Goal: Complete application form: Complete application form

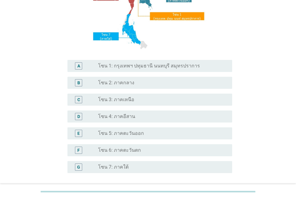
scroll to position [121, 0]
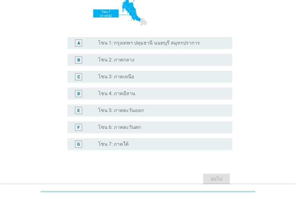
click at [126, 92] on label "โซน 4: ภาคอีสาน" at bounding box center [116, 94] width 37 height 6
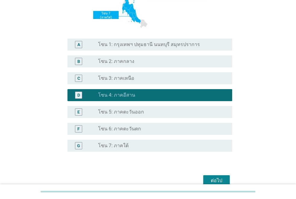
scroll to position [149, 0]
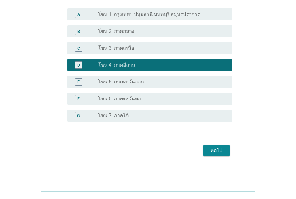
click at [211, 148] on div "ต่อไป" at bounding box center [216, 150] width 17 height 7
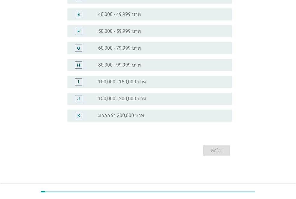
scroll to position [0, 0]
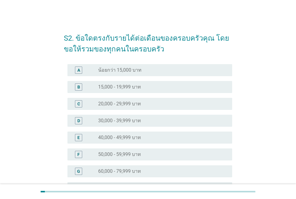
click at [112, 121] on label "30,000 - 39,999 บาท" at bounding box center [119, 121] width 43 height 6
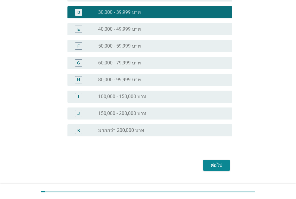
scroll to position [123, 0]
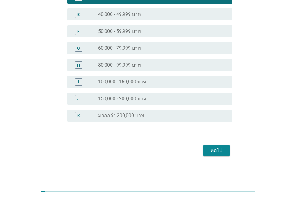
click at [209, 150] on div "ต่อไป" at bounding box center [216, 150] width 17 height 7
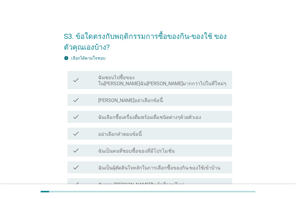
scroll to position [30, 0]
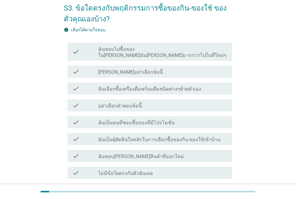
click at [128, 50] on label "ฉันชอบไปซื้อของใน[PERSON_NAME]ฉัน[PERSON_NAME]มากกว่าไปในที่ใหม่ๆ" at bounding box center [162, 52] width 129 height 12
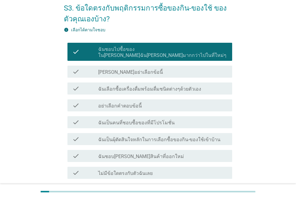
click at [125, 86] on label "ฉันเลือกซื้อเครื่องดื่มพร้อมดื่มชนิดต่างๆด้วยตัวเอง" at bounding box center [149, 89] width 103 height 6
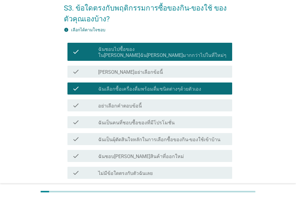
click at [126, 120] on label "ฉันเป็นคนที่ชอบซื้อของที่มีโปรโมชั่น" at bounding box center [136, 123] width 77 height 6
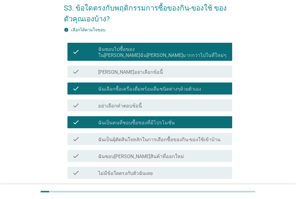
click at [160, 49] on label "ฉันชอบไปซื้อของใน[PERSON_NAME]ฉัน[PERSON_NAME]มากกว่าไปในที่ใหม่ๆ" at bounding box center [162, 52] width 129 height 12
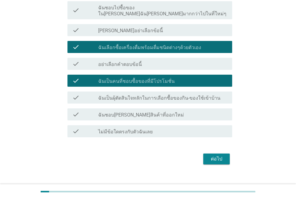
scroll to position [74, 0]
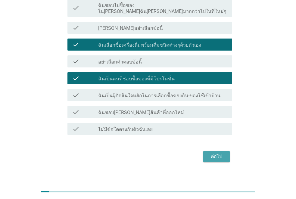
click at [211, 153] on div "ต่อไป" at bounding box center [216, 156] width 17 height 7
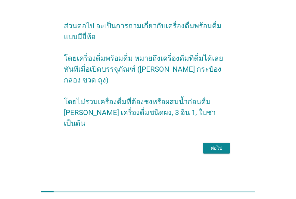
scroll to position [0, 0]
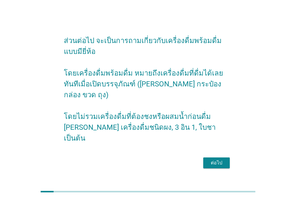
click at [223, 159] on div "ต่อไป" at bounding box center [216, 162] width 17 height 7
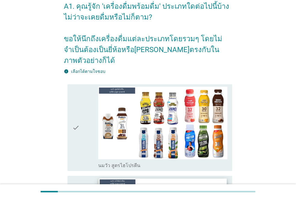
scroll to position [30, 0]
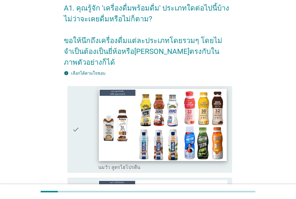
click at [130, 109] on img at bounding box center [163, 125] width 128 height 72
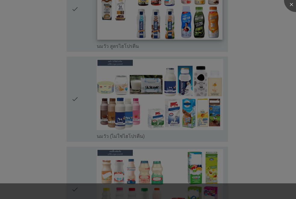
scroll to position [151, 0]
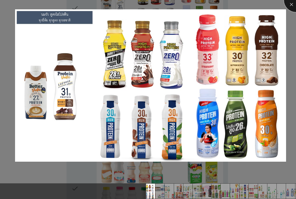
click at [292, 6] on div at bounding box center [296, 0] width 24 height 24
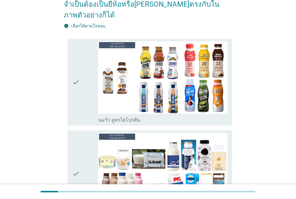
scroll to position [90, 0]
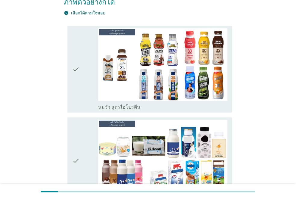
click at [76, 74] on icon "check" at bounding box center [75, 69] width 7 height 82
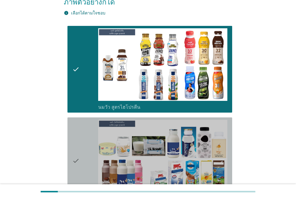
click at [75, 146] on icon "check" at bounding box center [75, 161] width 7 height 82
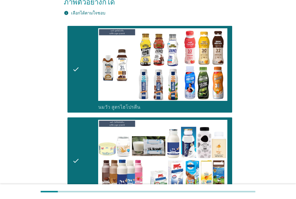
scroll to position [211, 0]
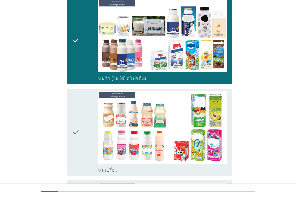
click at [76, 118] on icon "check" at bounding box center [75, 132] width 7 height 82
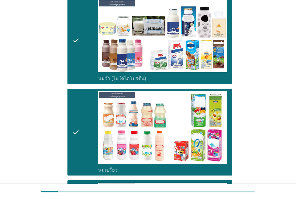
scroll to position [452, 0]
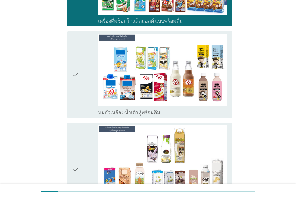
click at [80, 82] on div "check" at bounding box center [85, 75] width 26 height 82
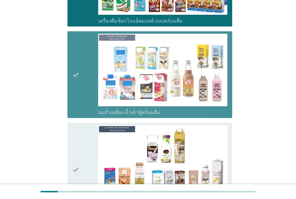
click at [76, 125] on icon "check" at bounding box center [75, 169] width 7 height 88
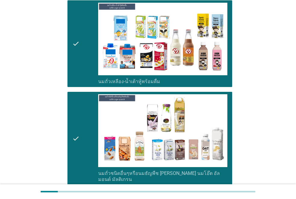
scroll to position [572, 0]
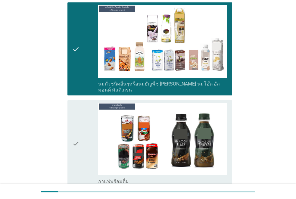
click at [80, 115] on div "check" at bounding box center [85, 144] width 26 height 82
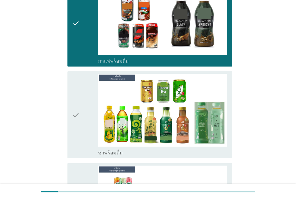
click at [80, 114] on div "check" at bounding box center [85, 115] width 26 height 82
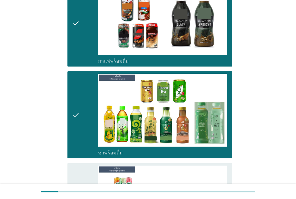
scroll to position [813, 0]
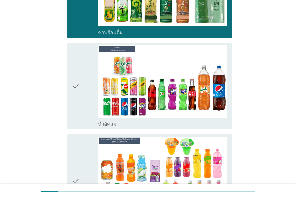
click at [85, 82] on div "check" at bounding box center [85, 86] width 26 height 82
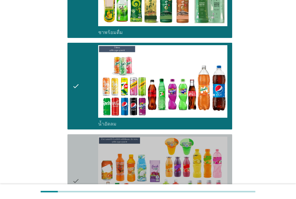
click at [79, 140] on icon "check" at bounding box center [75, 181] width 7 height 88
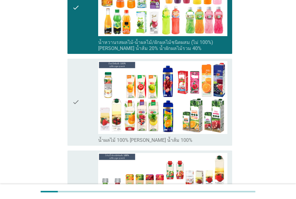
scroll to position [994, 0]
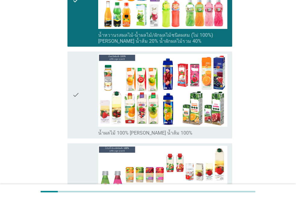
click at [85, 103] on div "check" at bounding box center [85, 95] width 26 height 82
click at [75, 146] on icon "check" at bounding box center [75, 190] width 7 height 88
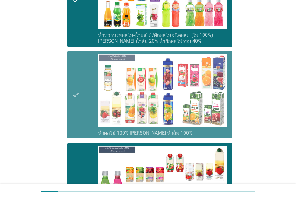
scroll to position [1115, 0]
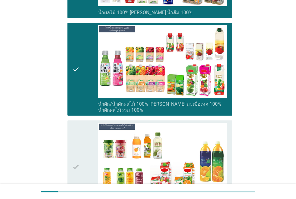
click at [79, 89] on icon "check" at bounding box center [75, 69] width 7 height 88
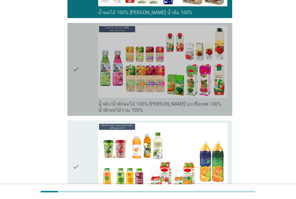
click at [79, 140] on icon "check" at bounding box center [75, 167] width 7 height 88
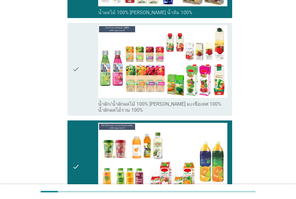
click at [81, 85] on div "check" at bounding box center [85, 69] width 26 height 88
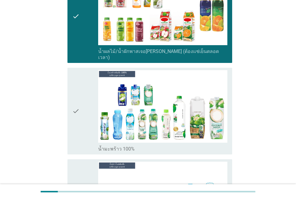
click at [80, 89] on div "check" at bounding box center [85, 111] width 26 height 82
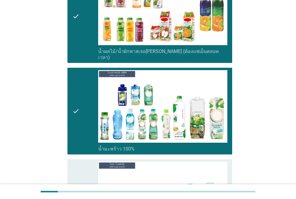
scroll to position [1386, 0]
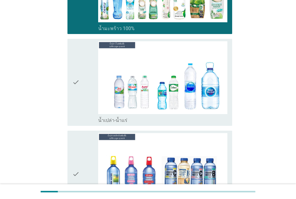
click at [80, 99] on div "check" at bounding box center [85, 82] width 26 height 82
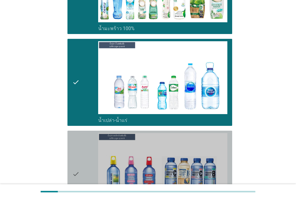
click at [80, 142] on div "check" at bounding box center [85, 174] width 26 height 82
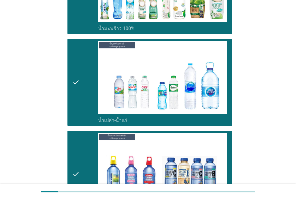
scroll to position [1597, 0]
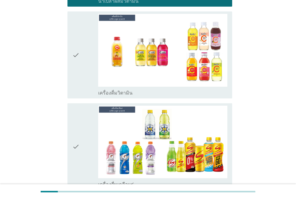
click at [82, 53] on div "check" at bounding box center [85, 55] width 26 height 82
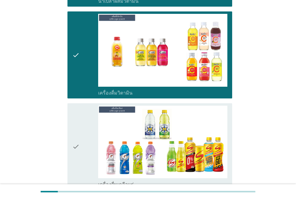
click at [81, 115] on div "check" at bounding box center [85, 147] width 26 height 82
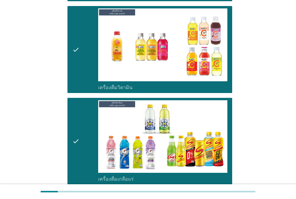
scroll to position [1717, 0]
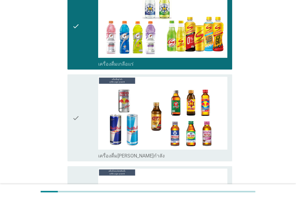
click at [83, 114] on div "check" at bounding box center [85, 118] width 26 height 82
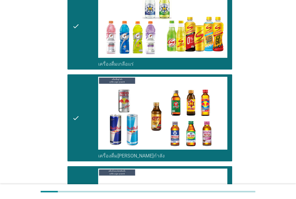
scroll to position [1838, 0]
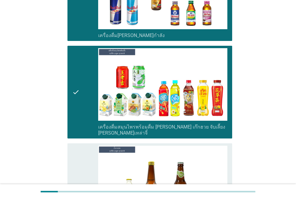
click at [76, 152] on icon "check" at bounding box center [75, 187] width 7 height 82
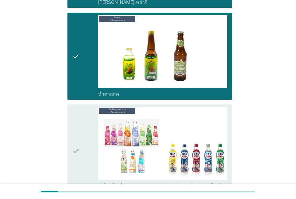
scroll to position [2018, 0]
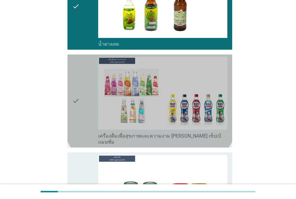
click at [82, 95] on div "check" at bounding box center [85, 101] width 26 height 88
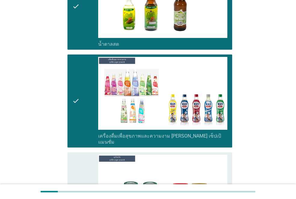
click at [80, 155] on div "check" at bounding box center [85, 196] width 26 height 82
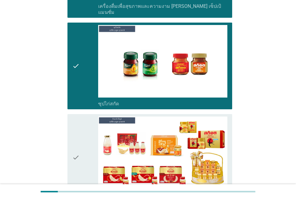
scroll to position [2186, 0]
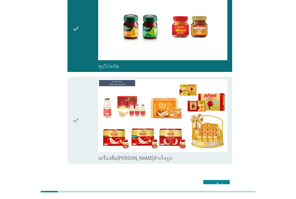
click at [83, 108] on div "check" at bounding box center [85, 120] width 26 height 82
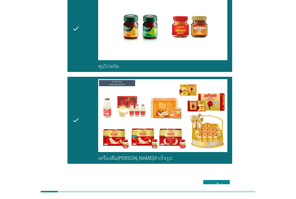
click at [214, 182] on div "ต่อไป" at bounding box center [216, 185] width 17 height 7
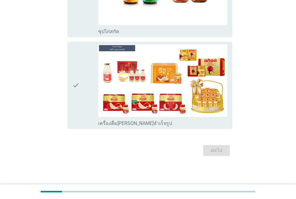
scroll to position [0, 0]
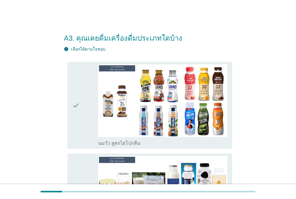
click at [83, 123] on div "check" at bounding box center [85, 105] width 26 height 82
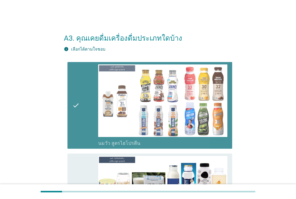
scroll to position [60, 0]
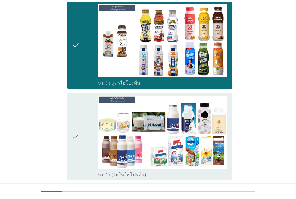
click at [84, 121] on div "check" at bounding box center [85, 137] width 26 height 82
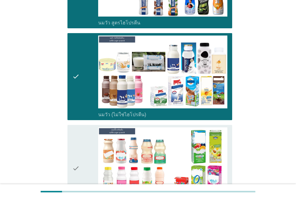
scroll to position [181, 0]
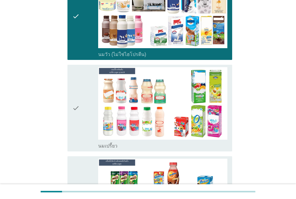
click at [81, 105] on div "check" at bounding box center [85, 108] width 26 height 82
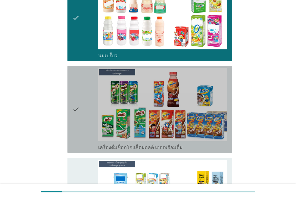
click at [82, 114] on div "check" at bounding box center [85, 109] width 26 height 82
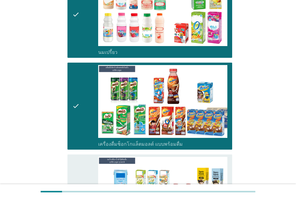
scroll to position [392, 0]
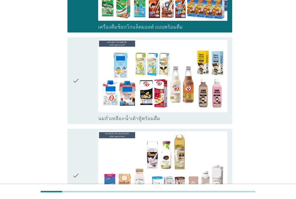
click at [84, 100] on div "check" at bounding box center [85, 81] width 26 height 82
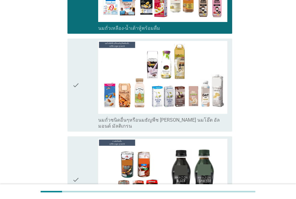
scroll to position [572, 0]
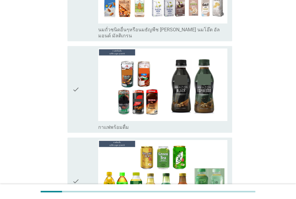
click at [84, 90] on div "check" at bounding box center [85, 90] width 26 height 82
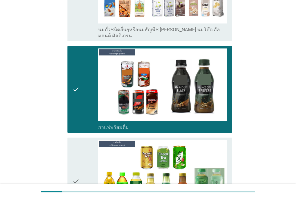
scroll to position [633, 0]
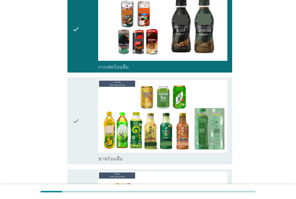
click at [84, 94] on div "check" at bounding box center [85, 121] width 26 height 82
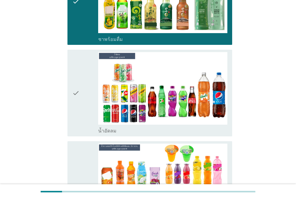
scroll to position [753, 0]
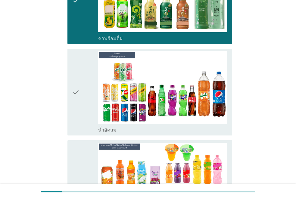
click at [84, 93] on div "check" at bounding box center [85, 92] width 26 height 82
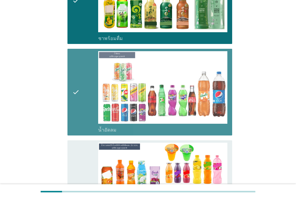
click at [80, 166] on div "check" at bounding box center [85, 187] width 26 height 88
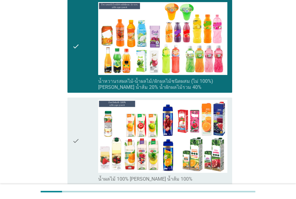
scroll to position [904, 0]
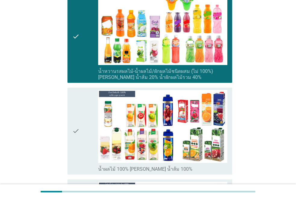
click at [81, 140] on div "check" at bounding box center [85, 131] width 26 height 82
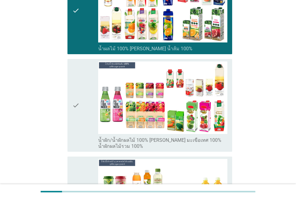
scroll to position [1085, 0]
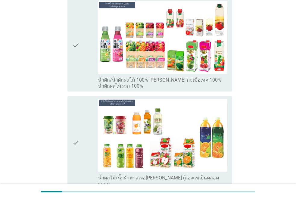
click at [82, 70] on div "check" at bounding box center [85, 45] width 26 height 88
click at [78, 120] on icon "check" at bounding box center [75, 143] width 7 height 88
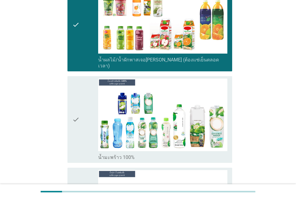
scroll to position [1205, 0]
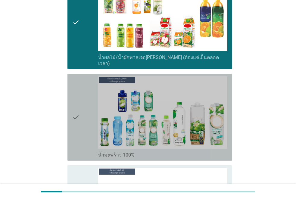
click at [80, 121] on div "check" at bounding box center [85, 117] width 26 height 82
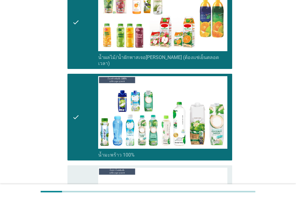
click at [80, 121] on div "check" at bounding box center [85, 117] width 26 height 82
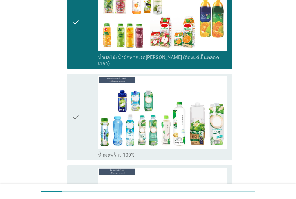
scroll to position [1295, 0]
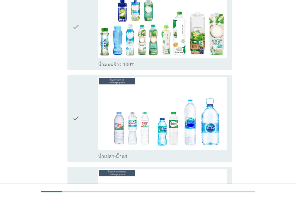
click at [80, 121] on div "check" at bounding box center [85, 118] width 26 height 82
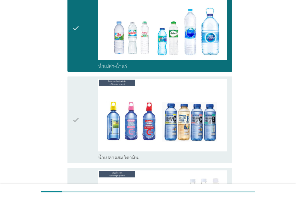
scroll to position [1446, 0]
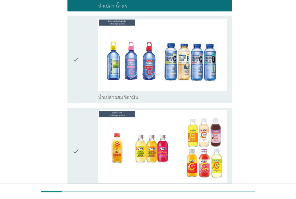
click at [82, 118] on div "check" at bounding box center [85, 151] width 26 height 82
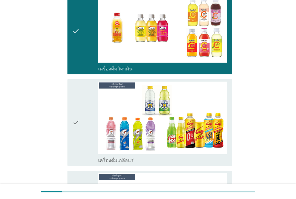
scroll to position [1597, 0]
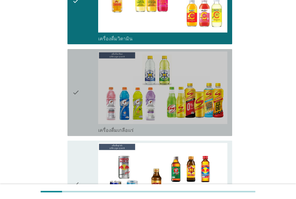
click at [84, 103] on div "check" at bounding box center [85, 93] width 26 height 82
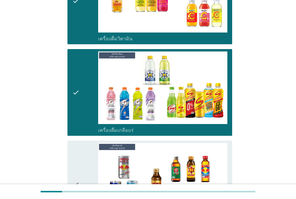
click at [79, 149] on icon "check" at bounding box center [75, 184] width 7 height 82
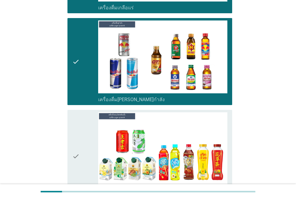
scroll to position [1777, 0]
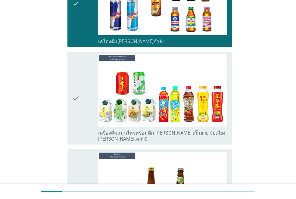
click at [84, 103] on div "check" at bounding box center [85, 98] width 26 height 88
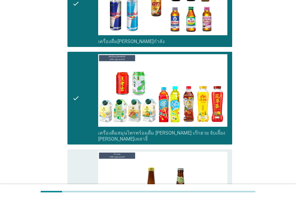
click at [81, 152] on div "check" at bounding box center [85, 193] width 26 height 82
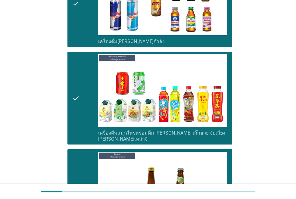
scroll to position [1898, 0]
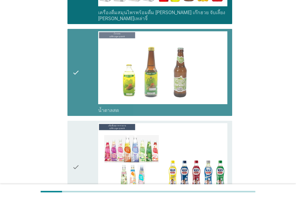
click at [82, 85] on div "check" at bounding box center [85, 72] width 26 height 82
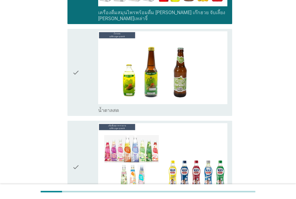
click at [80, 83] on div "check" at bounding box center [85, 72] width 26 height 82
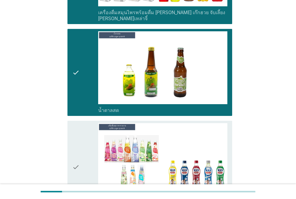
click at [85, 147] on div "check" at bounding box center [85, 167] width 26 height 88
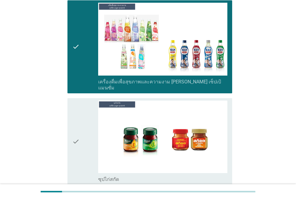
scroll to position [2079, 0]
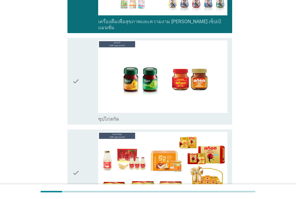
click at [78, 71] on icon "check" at bounding box center [75, 81] width 7 height 82
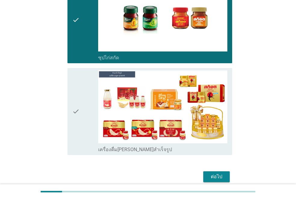
scroll to position [2142, 0]
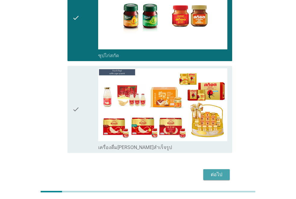
click at [216, 171] on div "ต่อไป" at bounding box center [216, 174] width 17 height 7
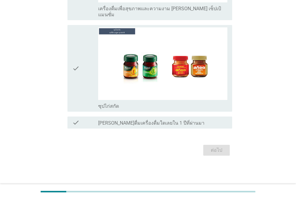
scroll to position [0, 0]
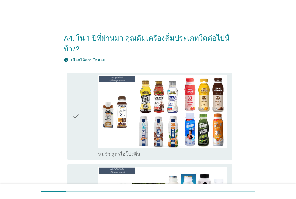
click at [88, 110] on div "check" at bounding box center [85, 116] width 26 height 82
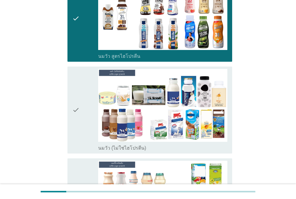
scroll to position [121, 0]
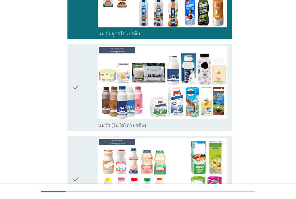
click at [87, 106] on div "check" at bounding box center [85, 87] width 26 height 82
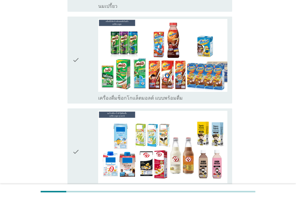
scroll to position [392, 0]
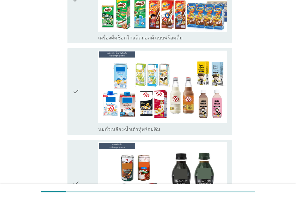
click at [86, 104] on div "check" at bounding box center [85, 92] width 26 height 82
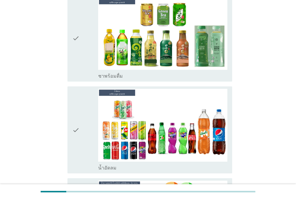
scroll to position [633, 0]
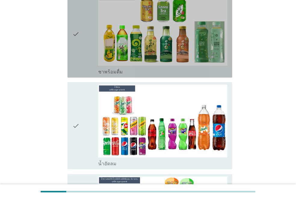
click at [81, 52] on div "check" at bounding box center [85, 34] width 26 height 82
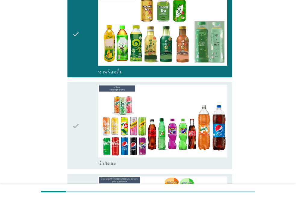
click at [72, 134] on div "check check_box น้ำอัดลม" at bounding box center [149, 125] width 165 height 87
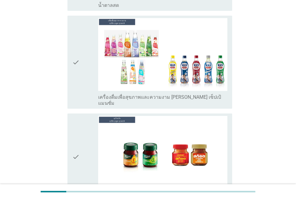
scroll to position [1745, 0]
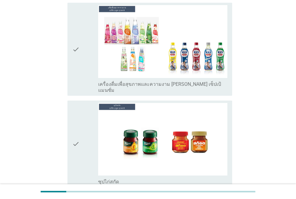
click at [93, 52] on div "check" at bounding box center [85, 49] width 26 height 88
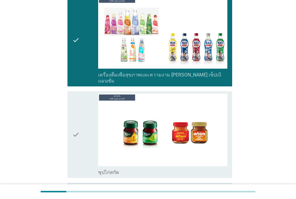
scroll to position [1803, 0]
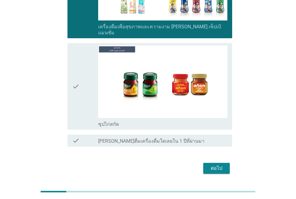
click at [221, 165] on div "ต่อไป" at bounding box center [216, 168] width 17 height 7
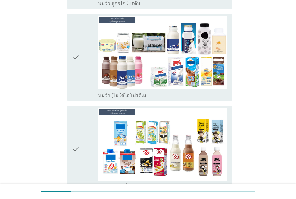
scroll to position [211, 0]
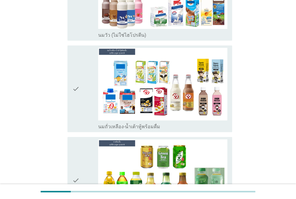
click at [87, 89] on div "check" at bounding box center [85, 89] width 26 height 82
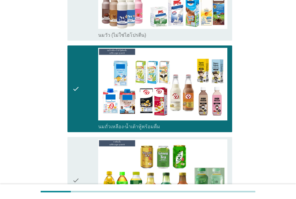
scroll to position [301, 0]
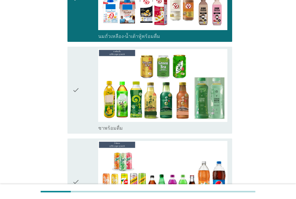
click at [88, 89] on div "check" at bounding box center [85, 90] width 26 height 82
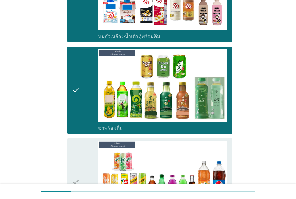
scroll to position [362, 0]
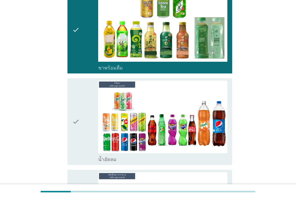
click at [89, 102] on div "check" at bounding box center [85, 122] width 26 height 82
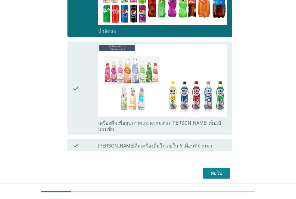
scroll to position [496, 0]
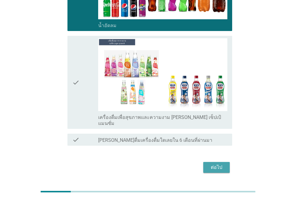
click at [208, 164] on div "ต่อไป" at bounding box center [216, 167] width 17 height 7
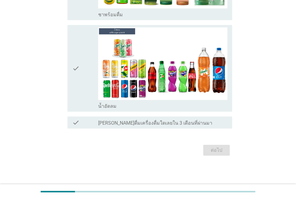
scroll to position [0, 0]
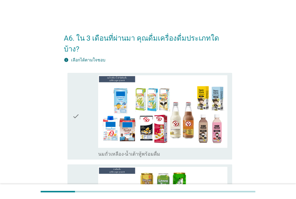
click at [89, 104] on div "check" at bounding box center [85, 116] width 26 height 82
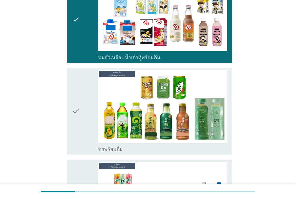
scroll to position [151, 0]
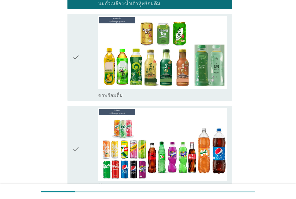
click at [84, 70] on div "check" at bounding box center [85, 57] width 26 height 82
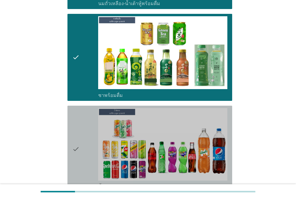
click at [82, 136] on div "check" at bounding box center [85, 149] width 26 height 82
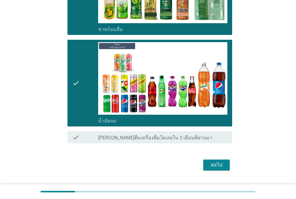
scroll to position [221, 0]
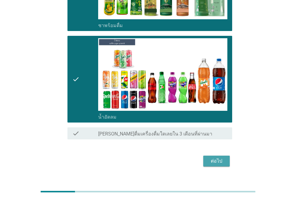
click at [221, 158] on div "ต่อไป" at bounding box center [216, 161] width 17 height 7
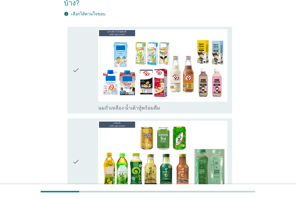
scroll to position [60, 0]
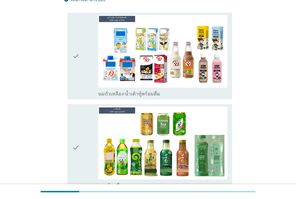
click at [82, 67] on div "check" at bounding box center [85, 56] width 26 height 82
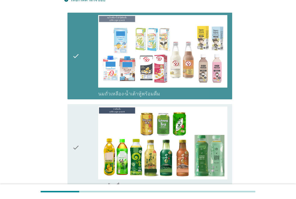
click at [77, 123] on icon "check" at bounding box center [75, 148] width 7 height 82
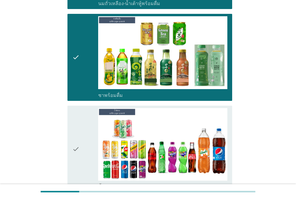
click at [81, 124] on div "check" at bounding box center [85, 149] width 26 height 82
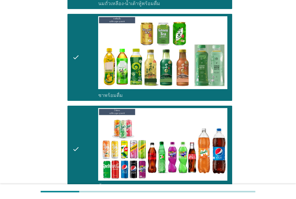
scroll to position [221, 0]
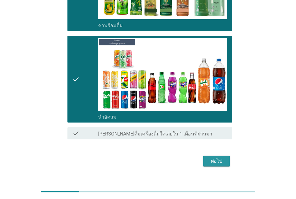
click at [218, 158] on div "ต่อไป" at bounding box center [216, 161] width 17 height 7
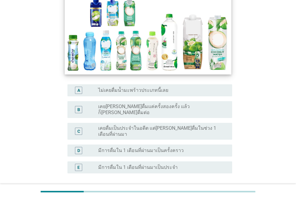
scroll to position [90, 0]
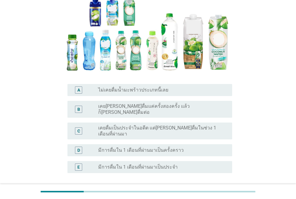
click at [118, 125] on label "เคยดื่มเป็นประจำในอดีต แต่[PERSON_NAME]ดื่มในช่วง 1 เดือนที่ผ่านมา" at bounding box center [160, 131] width 124 height 12
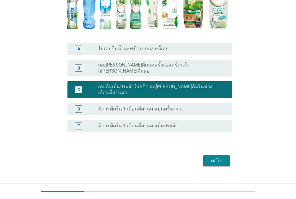
scroll to position [133, 0]
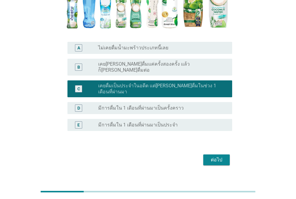
click at [212, 156] on div "ต่อไป" at bounding box center [216, 159] width 17 height 7
